Goal: Task Accomplishment & Management: Manage account settings

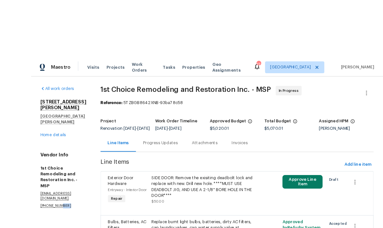
scroll to position [0, 0]
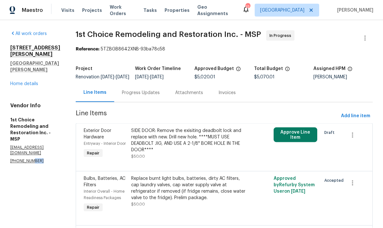
click at [23, 81] on link "Home details" at bounding box center [24, 83] width 28 height 4
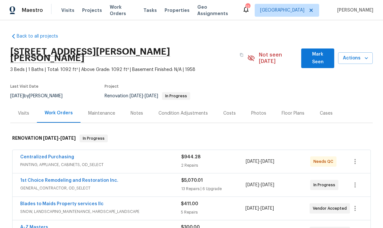
click at [23, 110] on div "Visits" at bounding box center [23, 113] width 27 height 19
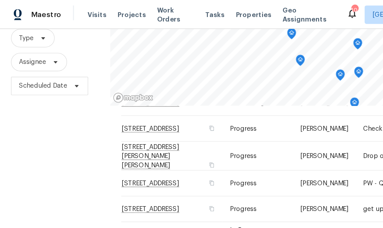
scroll to position [105, 0]
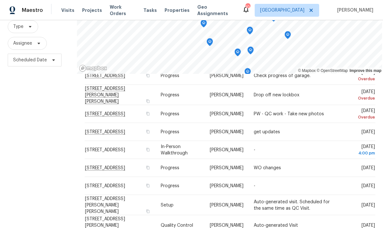
click at [62, 134] on div "Filters Reset ​ Type Assignee Scheduled Date" at bounding box center [38, 117] width 77 height 278
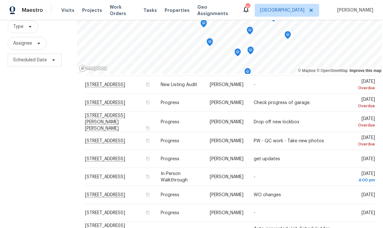
scroll to position [73, 0]
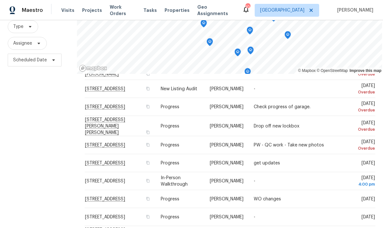
click at [0, 0] on icon at bounding box center [0, 0] width 0 height 0
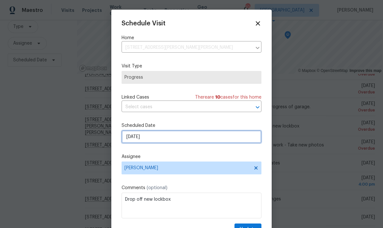
click at [159, 140] on input "8/19/2025" at bounding box center [192, 136] width 140 height 13
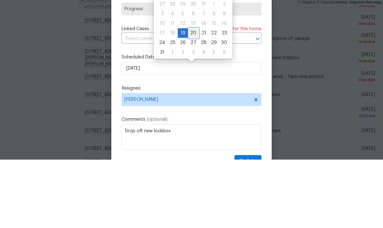
click at [189, 97] on div "20" at bounding box center [193, 101] width 11 height 9
type input "8/20/2025"
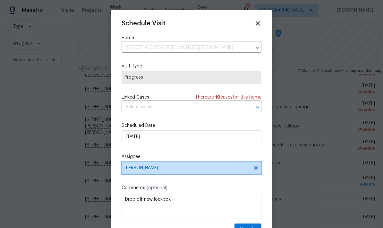
click at [140, 168] on span "[PERSON_NAME]" at bounding box center [187, 167] width 126 height 5
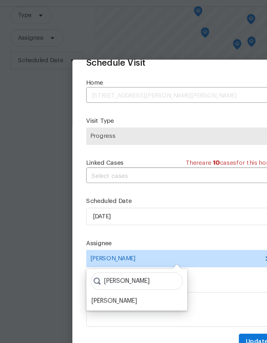
scroll to position [13, 0]
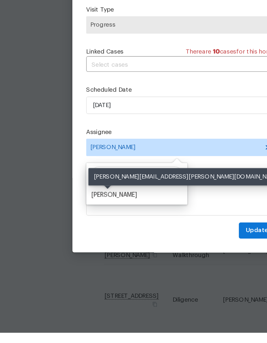
type input "Ken"
click at [74, 227] on div "[PERSON_NAME]" at bounding box center [85, 241] width 34 height 6
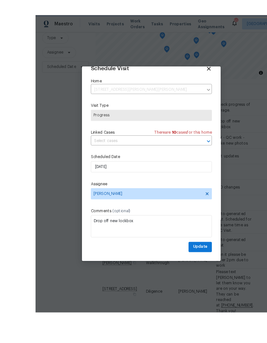
scroll to position [26, 0]
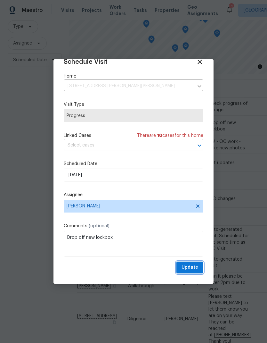
click at [189, 227] on span "Update" at bounding box center [190, 268] width 17 height 8
